Goal: Go to known website: Access a specific website the user already knows

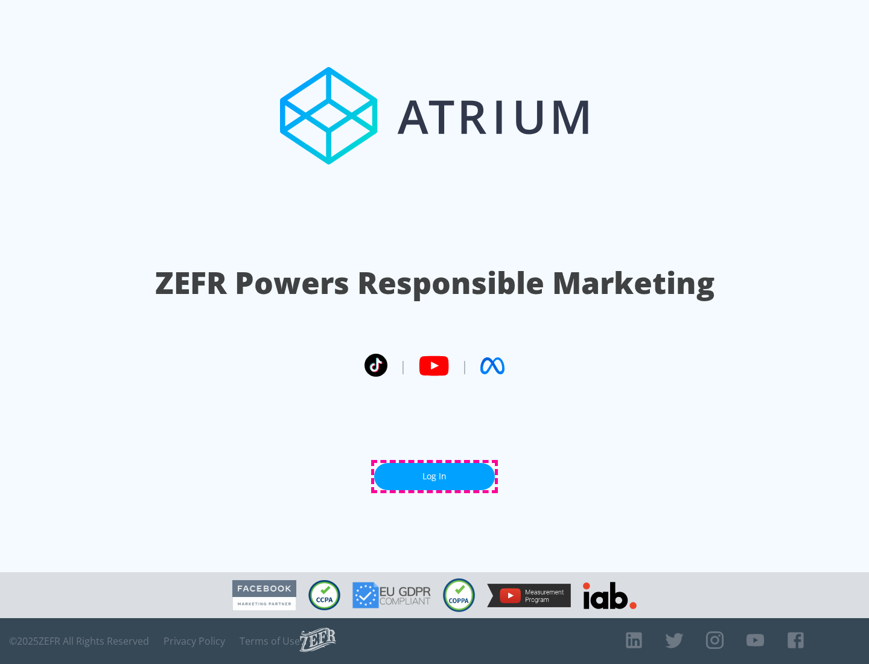
click at [434, 476] on link "Log In" at bounding box center [434, 476] width 121 height 27
